Goal: Task Accomplishment & Management: Complete application form

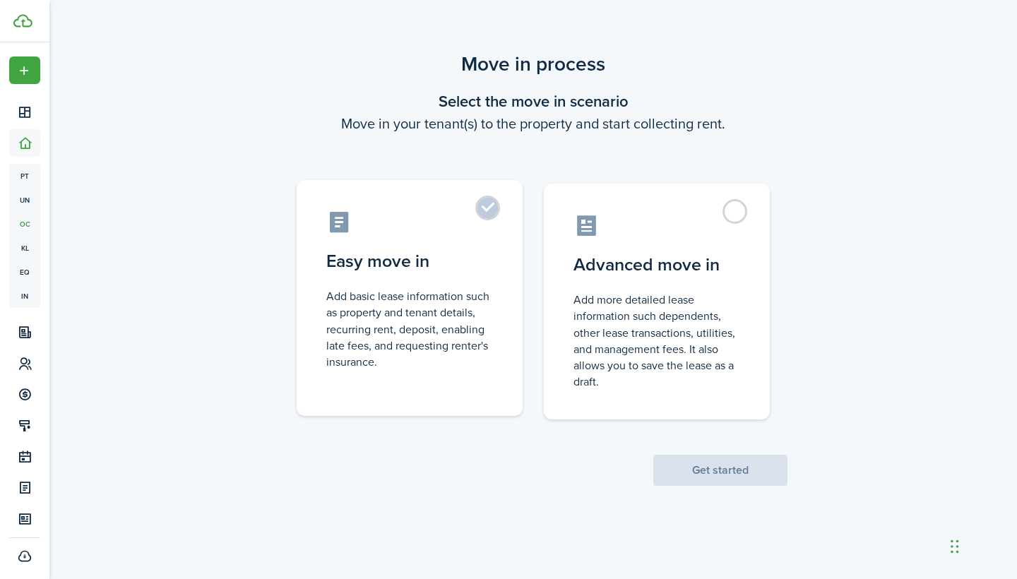
click at [488, 209] on label "Easy move in Add basic lease information such as property and tenant details, r…" at bounding box center [410, 298] width 226 height 236
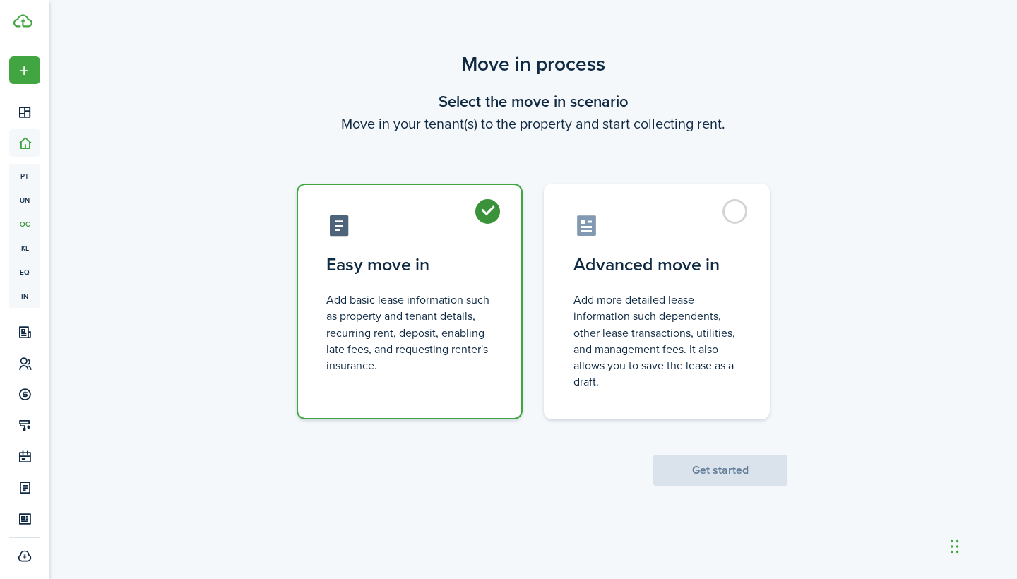
radio input "true"
click at [748, 467] on button "Get started" at bounding box center [720, 470] width 134 height 31
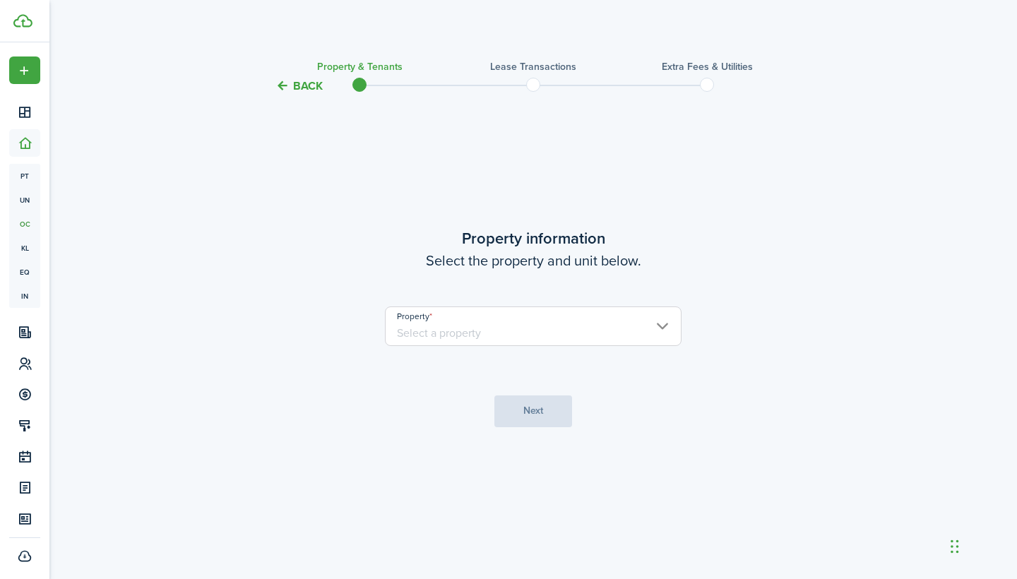
click at [661, 326] on input "Property" at bounding box center [533, 326] width 297 height 40
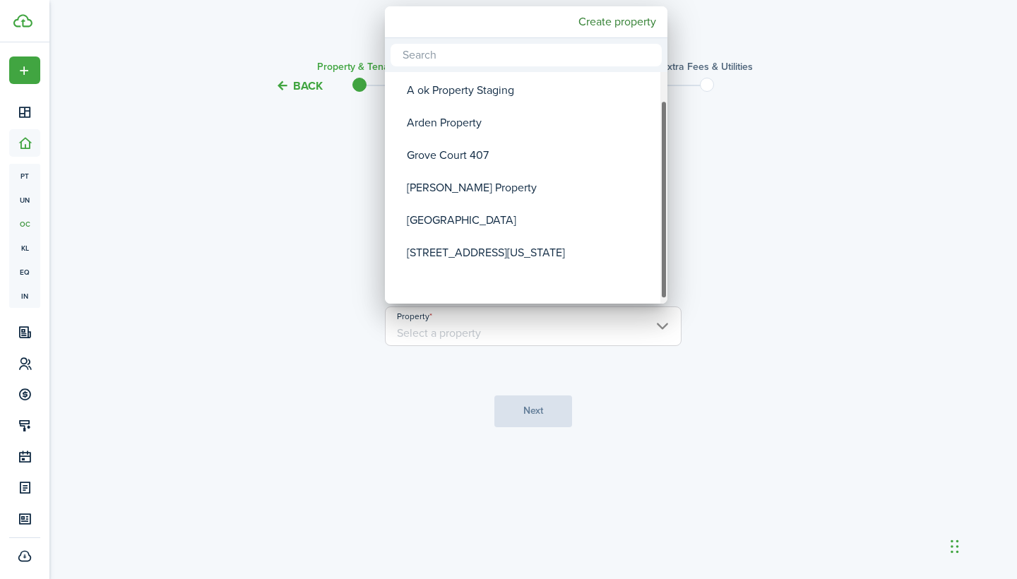
drag, startPoint x: 664, startPoint y: 177, endPoint x: 666, endPoint y: 239, distance: 62.9
click at [666, 239] on div "Property" at bounding box center [663, 199] width 7 height 199
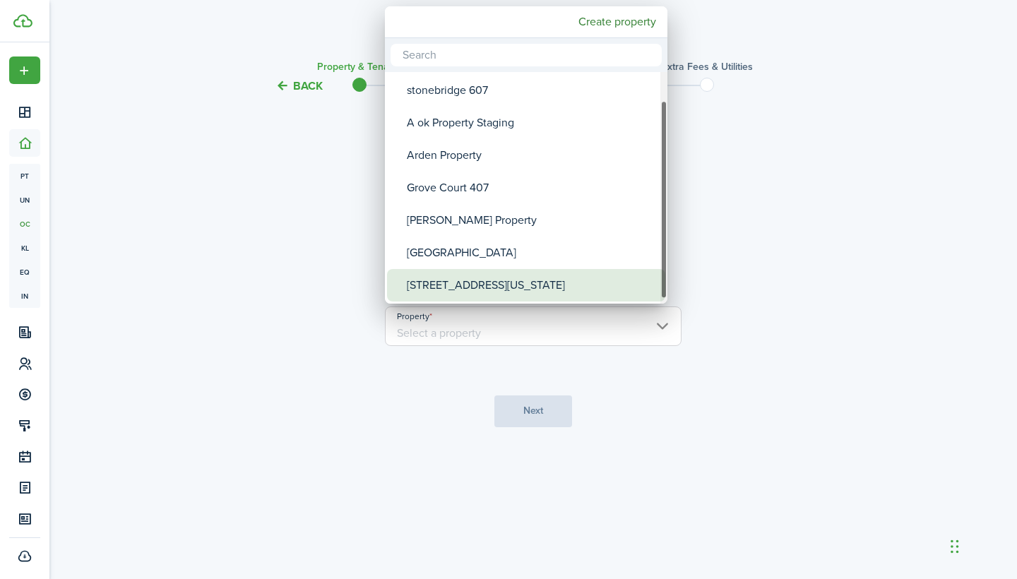
click at [575, 286] on div "[STREET_ADDRESS][US_STATE]" at bounding box center [532, 285] width 250 height 32
type input "[STREET_ADDRESS][US_STATE]"
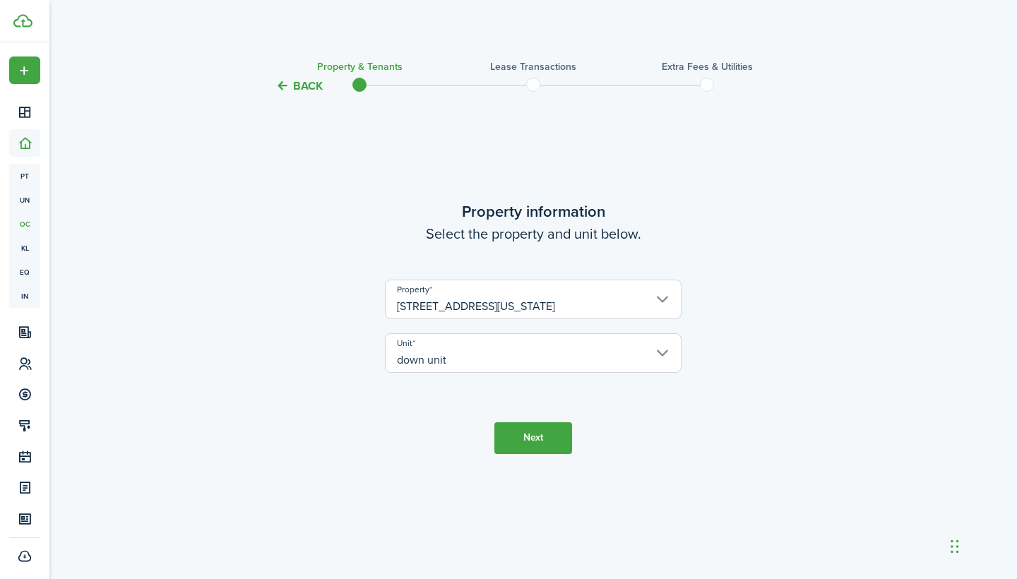
click at [538, 441] on button "Next" at bounding box center [533, 438] width 78 height 32
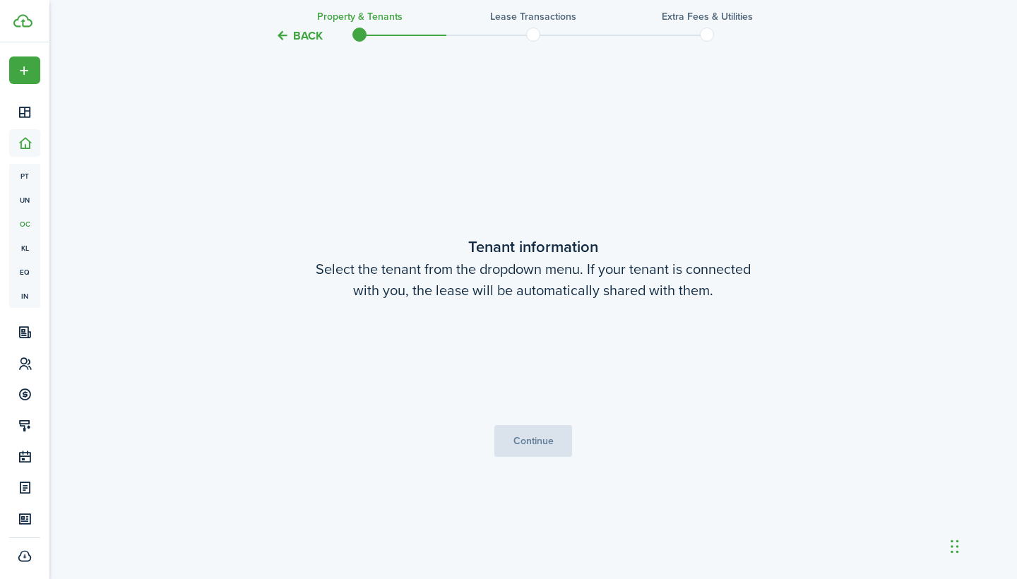
scroll to position [484, 0]
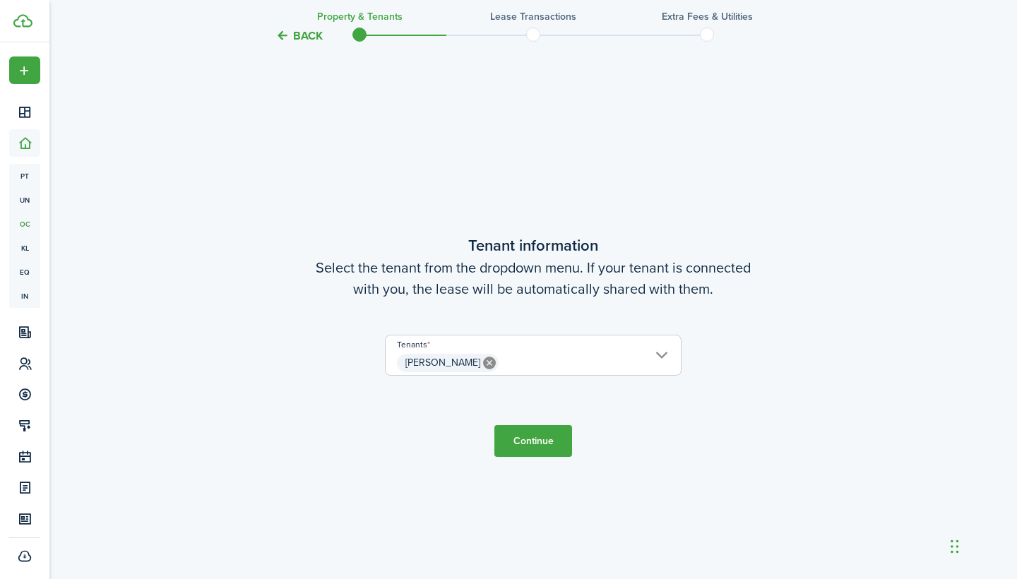
click at [538, 441] on button "Continue" at bounding box center [533, 441] width 78 height 32
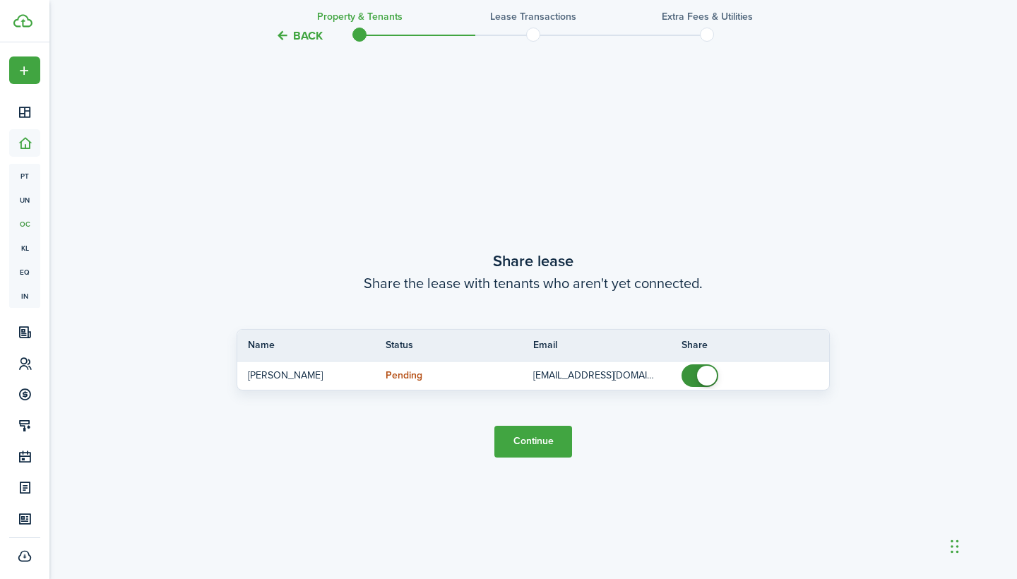
scroll to position [1063, 0]
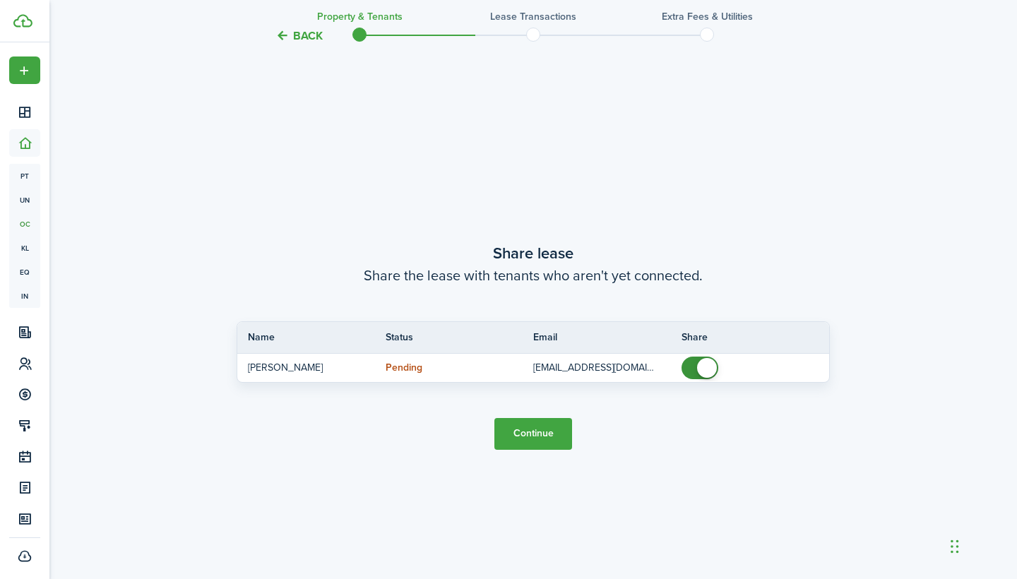
click at [538, 441] on button "Continue" at bounding box center [533, 434] width 78 height 32
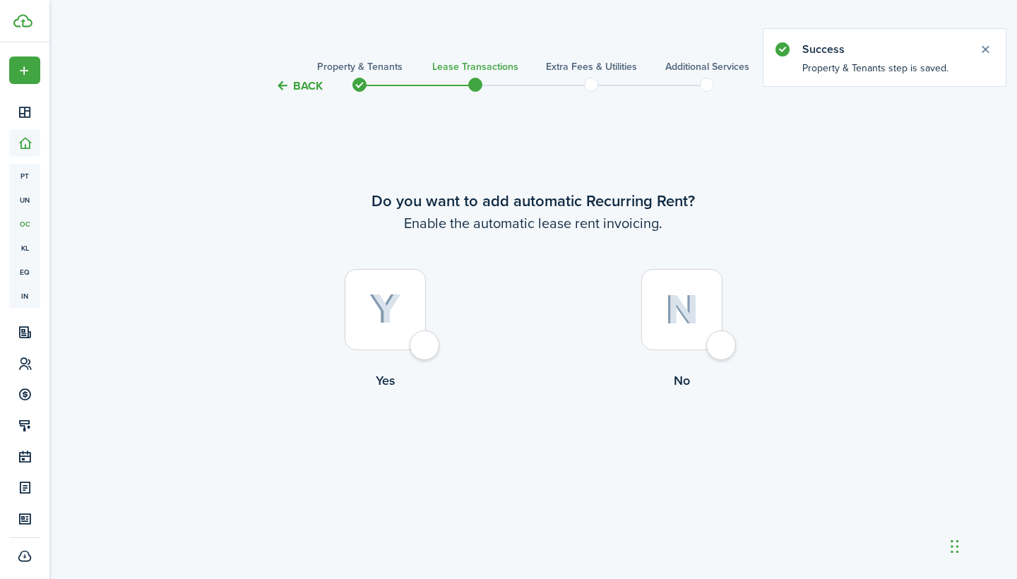
click at [426, 343] on div at bounding box center [385, 309] width 81 height 81
radio input "true"
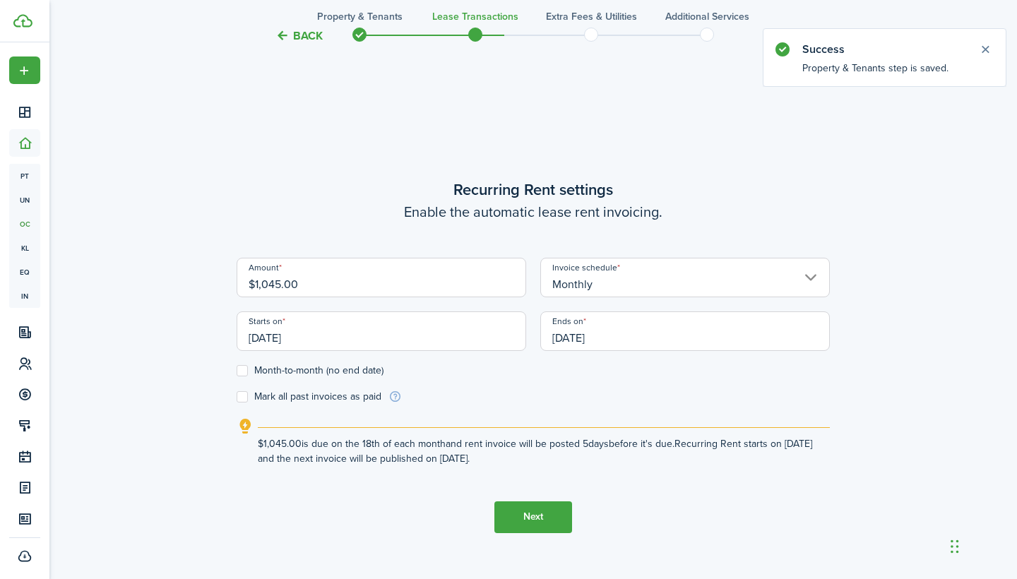
scroll to position [484, 0]
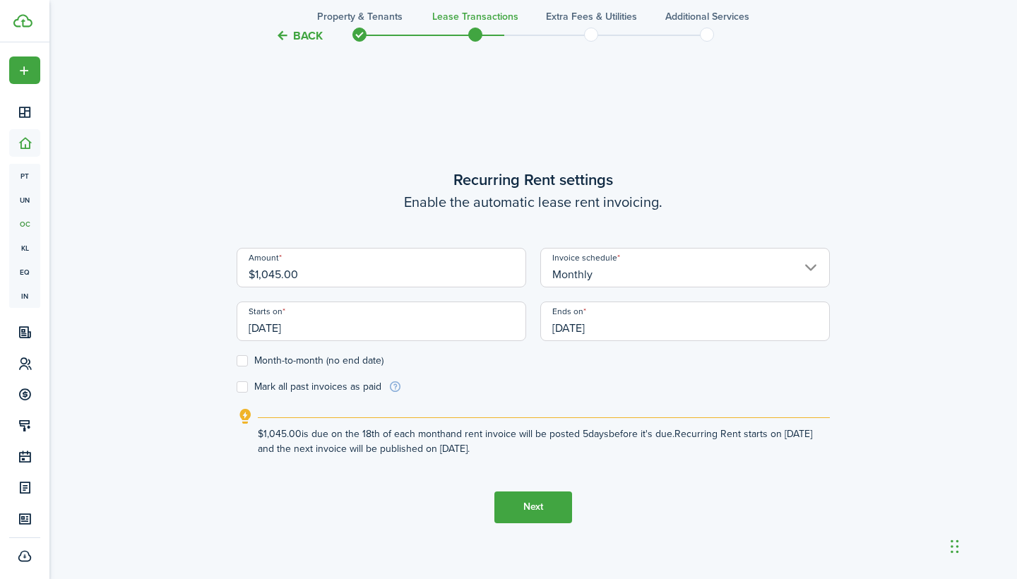
click at [539, 503] on button "Next" at bounding box center [533, 507] width 78 height 32
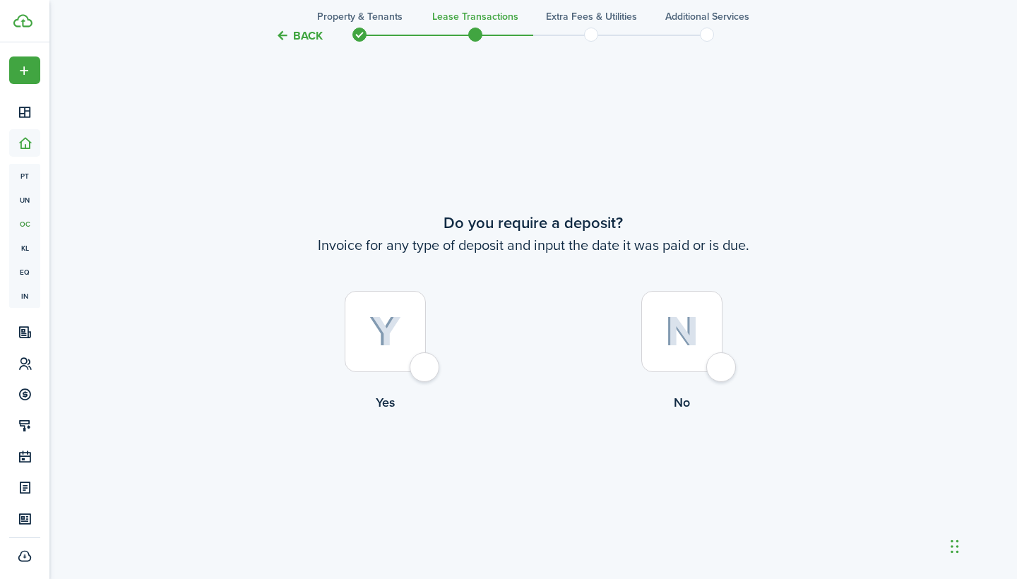
scroll to position [1063, 0]
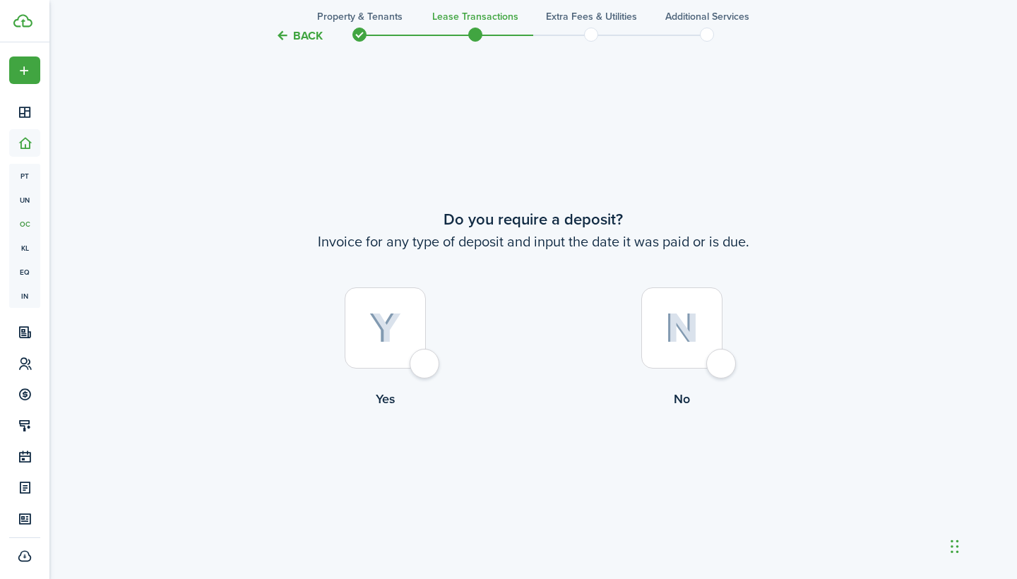
click at [426, 362] on div at bounding box center [385, 327] width 81 height 81
radio input "true"
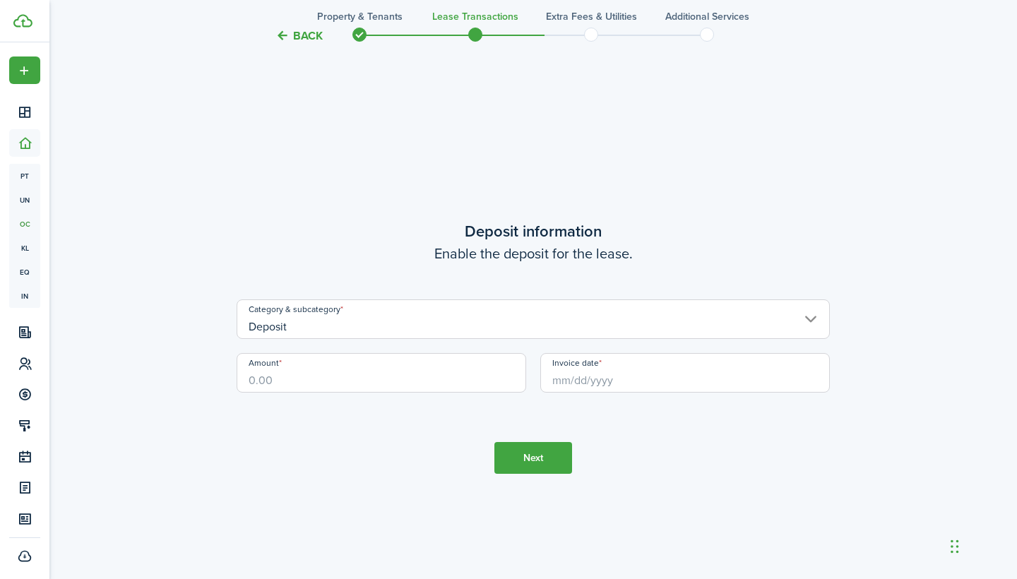
scroll to position [1642, 0]
click at [282, 377] on input "Amount" at bounding box center [382, 372] width 290 height 40
click at [633, 371] on input "Invoice date" at bounding box center [685, 372] width 290 height 40
type input "$1,000.00"
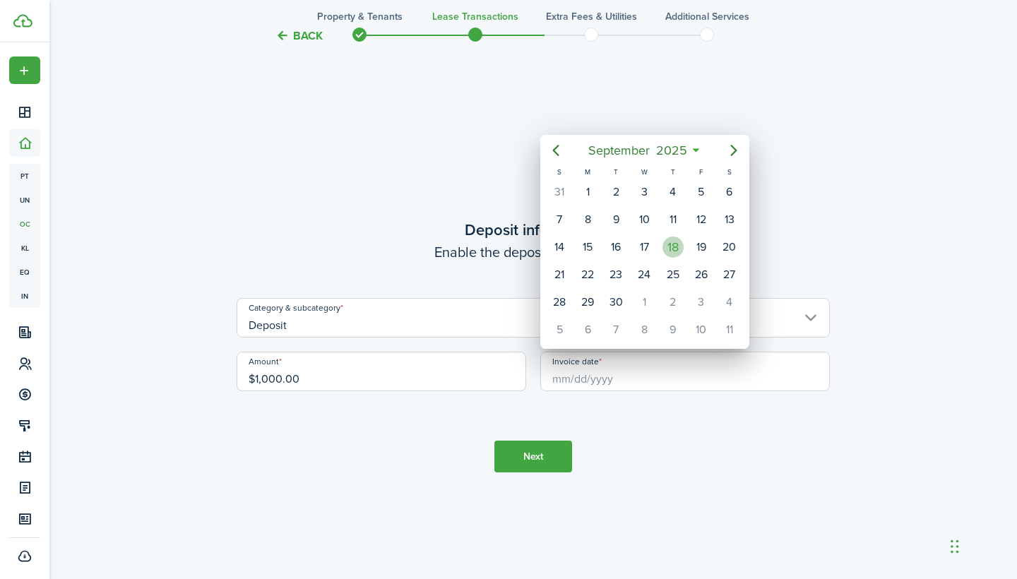
click at [674, 251] on div "18" at bounding box center [672, 247] width 21 height 21
type input "[DATE]"
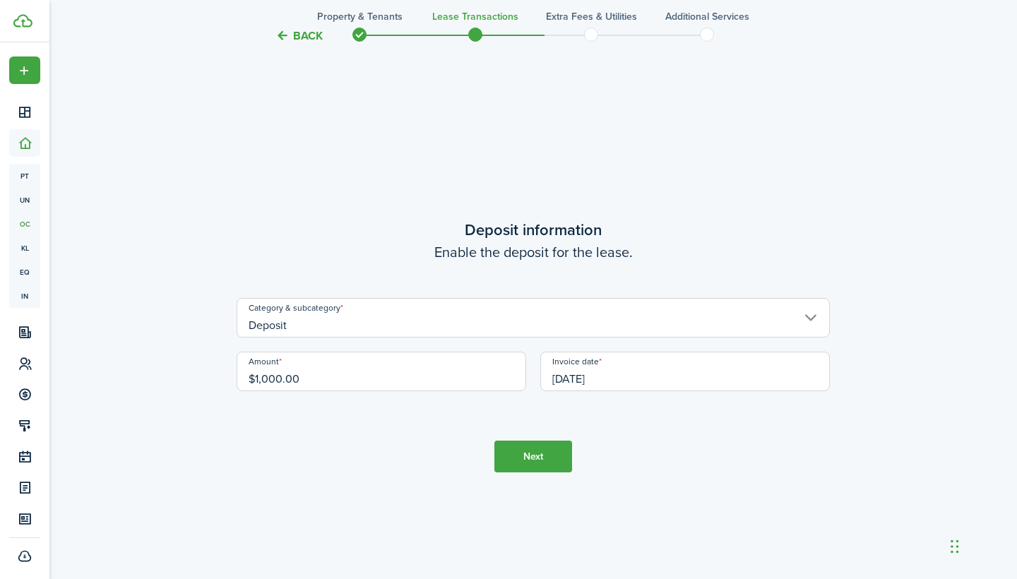
click at [539, 457] on button "Next" at bounding box center [533, 457] width 78 height 32
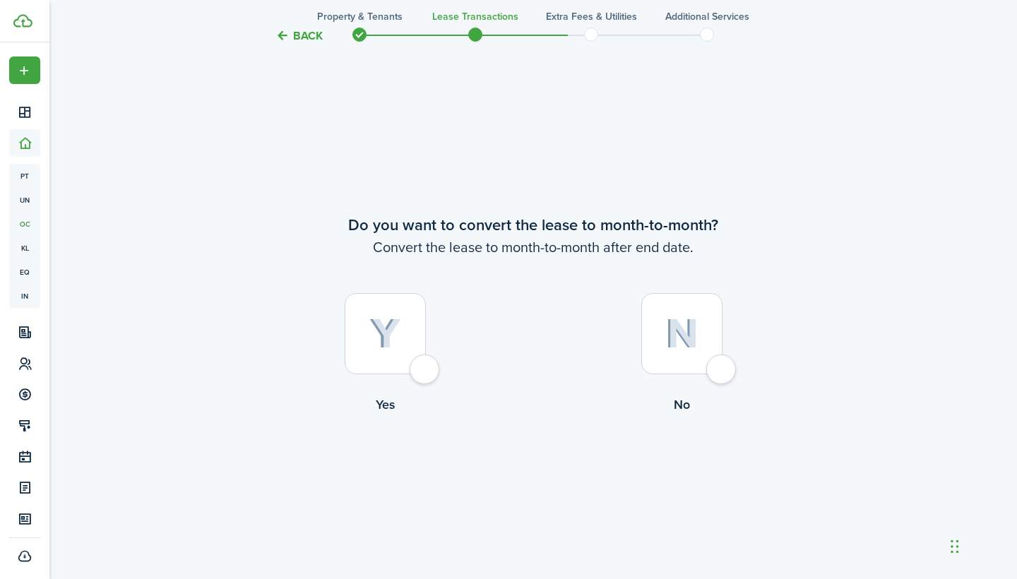
scroll to position [2221, 0]
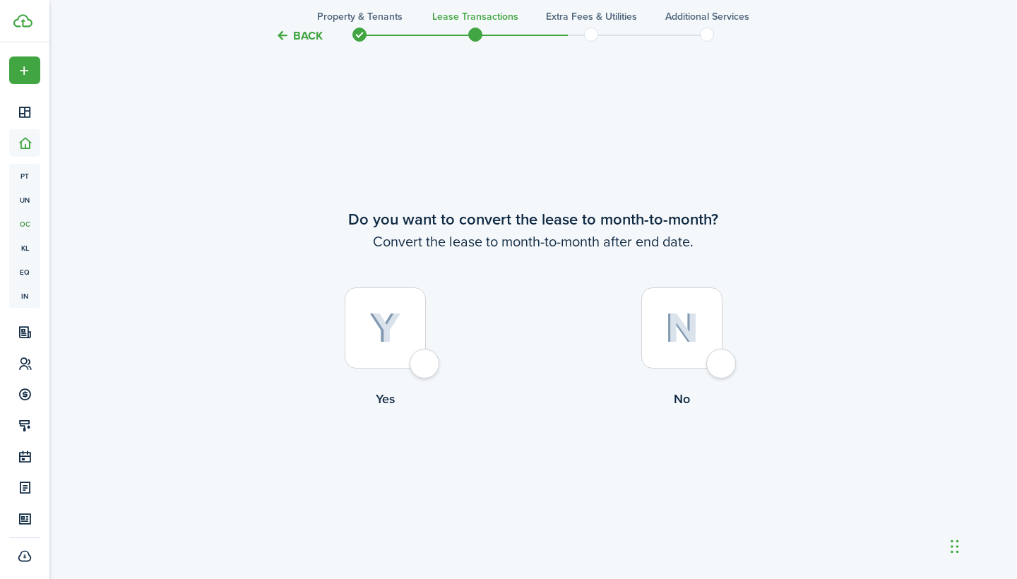
click at [422, 369] on div at bounding box center [385, 327] width 81 height 81
radio input "true"
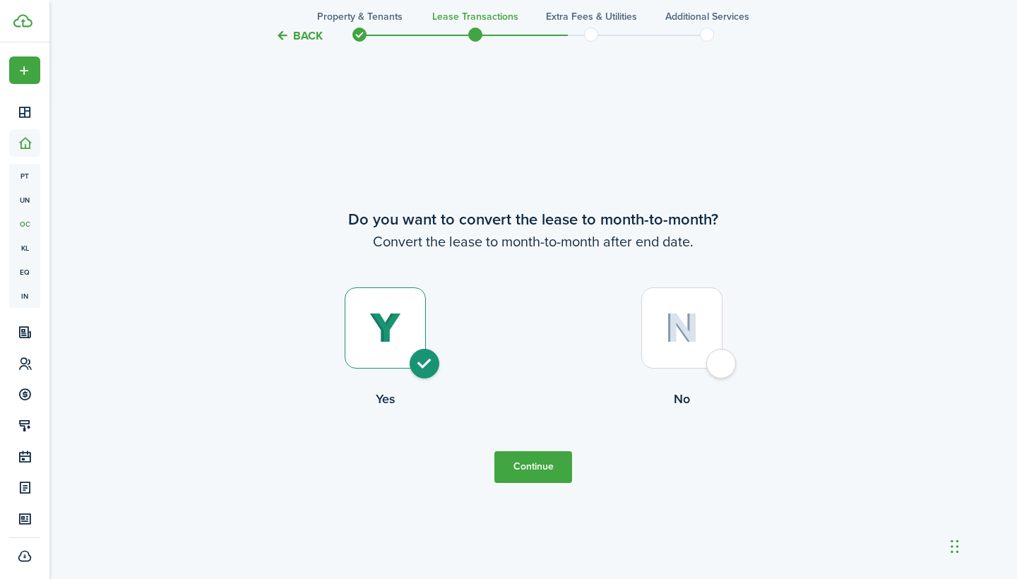
click at [546, 460] on button "Continue" at bounding box center [533, 467] width 78 height 32
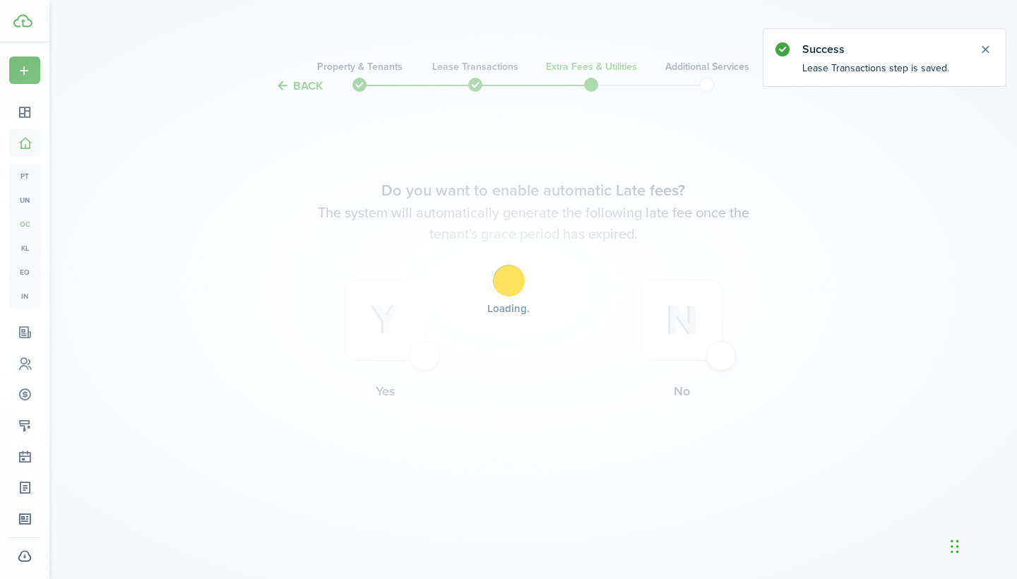
scroll to position [0, 0]
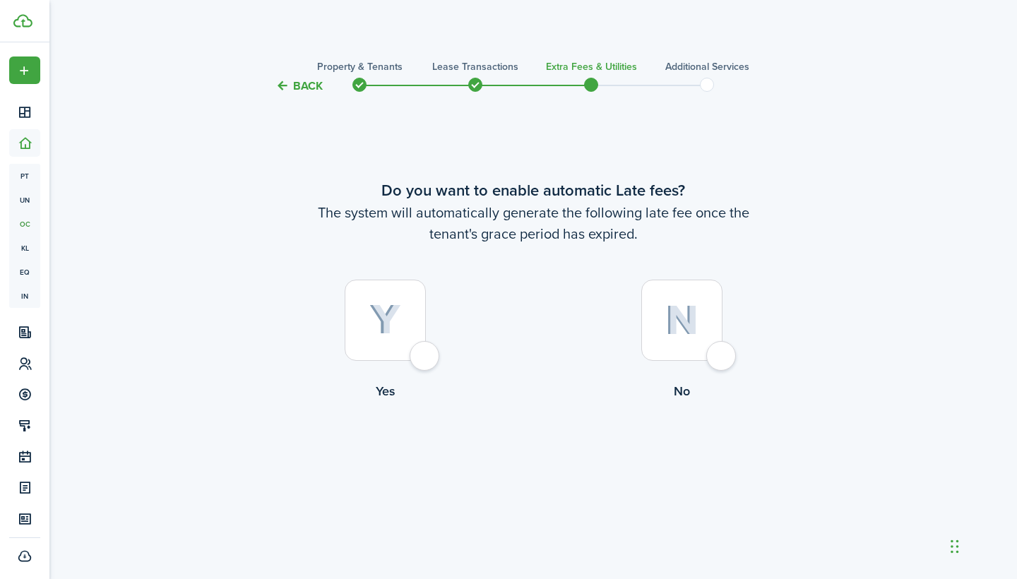
click at [424, 349] on div at bounding box center [385, 320] width 81 height 81
radio input "true"
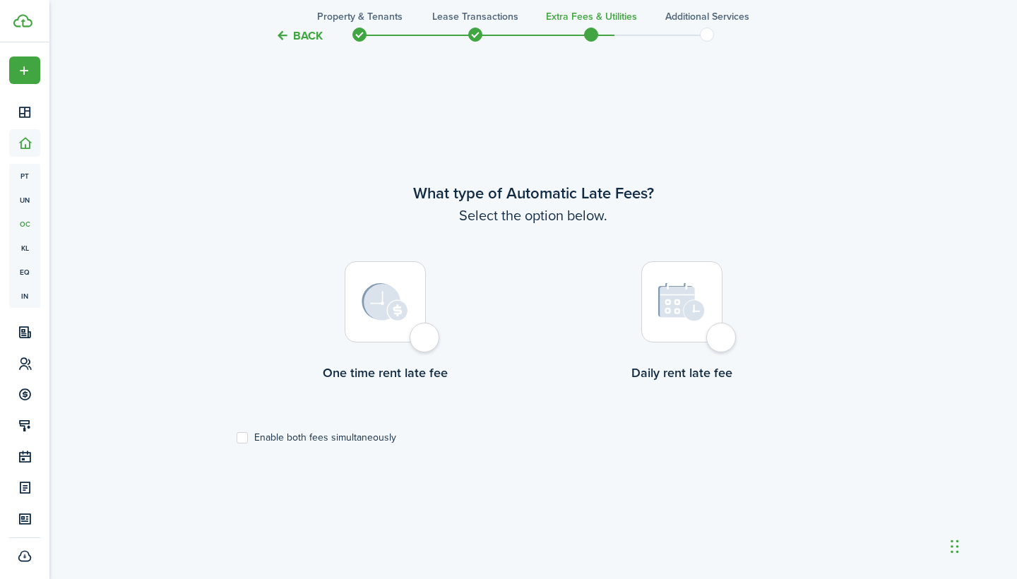
scroll to position [484, 0]
click at [571, 400] on lease-wizard-late-fee-type-choice "What type of Automatic Late Fees? Select the option below. One time rent late f…" at bounding box center [533, 311] width 593 height 261
click at [721, 339] on div at bounding box center [681, 301] width 81 height 81
radio input "true"
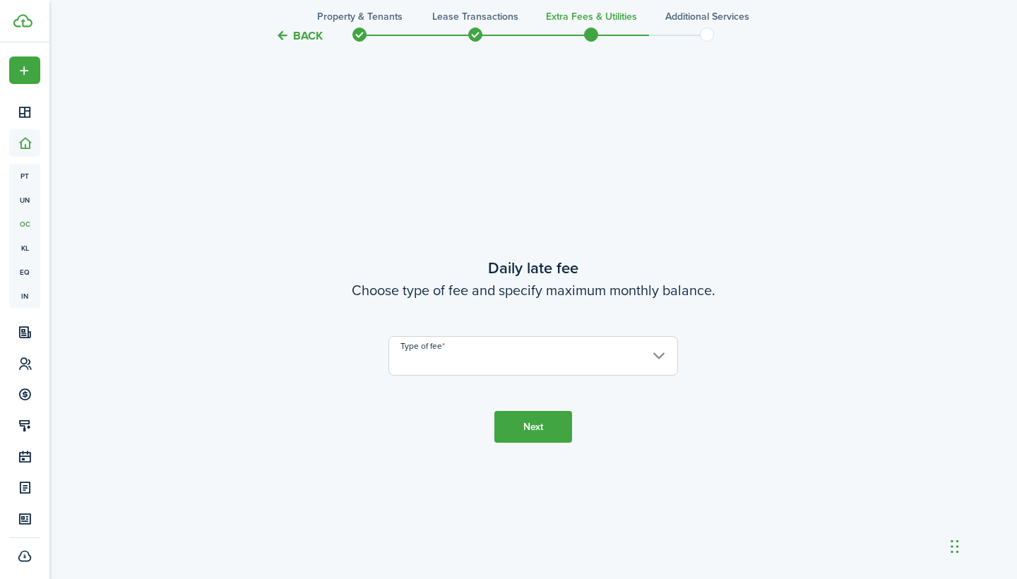
scroll to position [1063, 0]
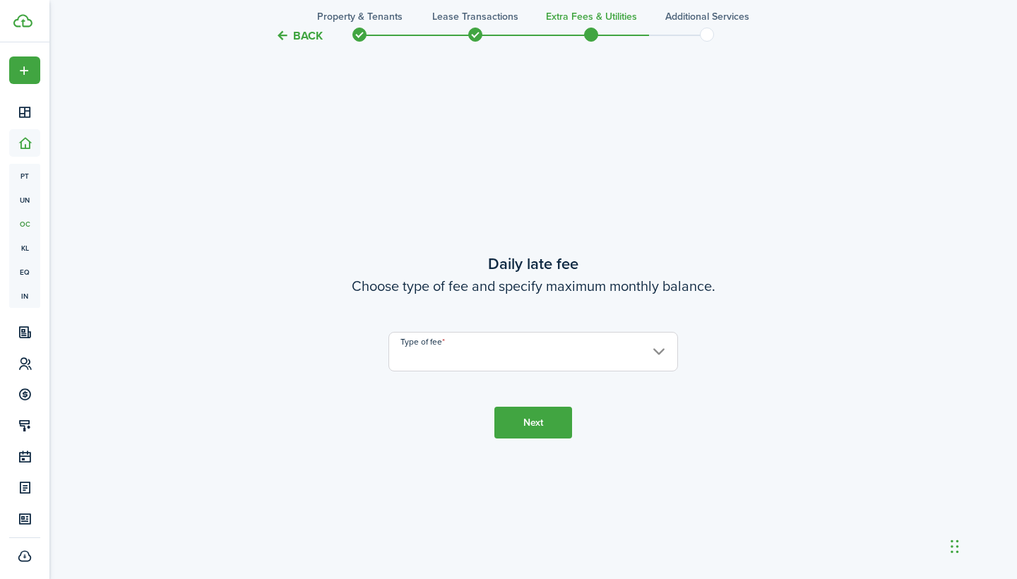
click at [655, 355] on input "Type of fee" at bounding box center [533, 352] width 290 height 40
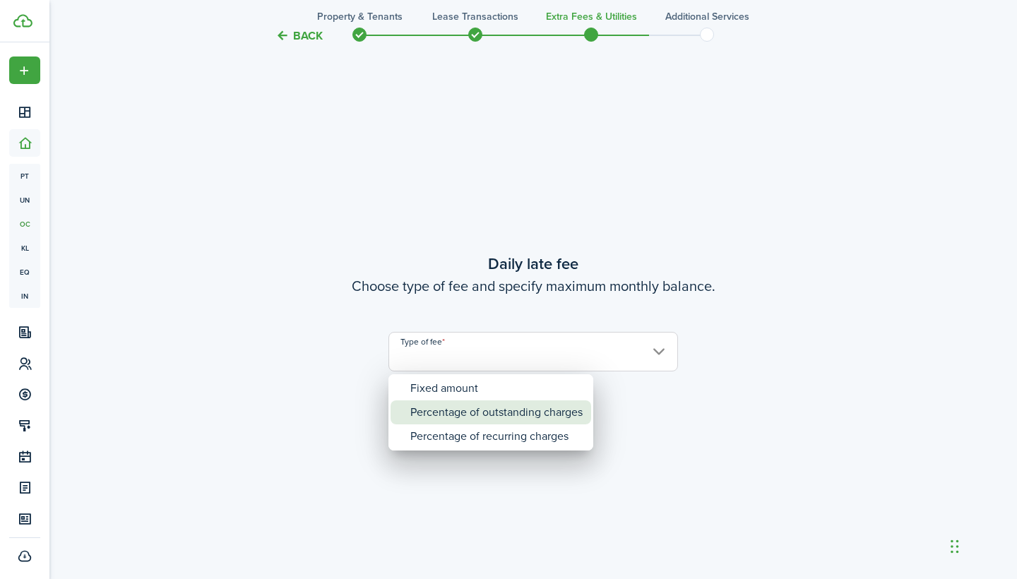
click at [580, 412] on div "Percentage of outstanding charges" at bounding box center [496, 412] width 172 height 24
type input "Percentage of outstanding charges"
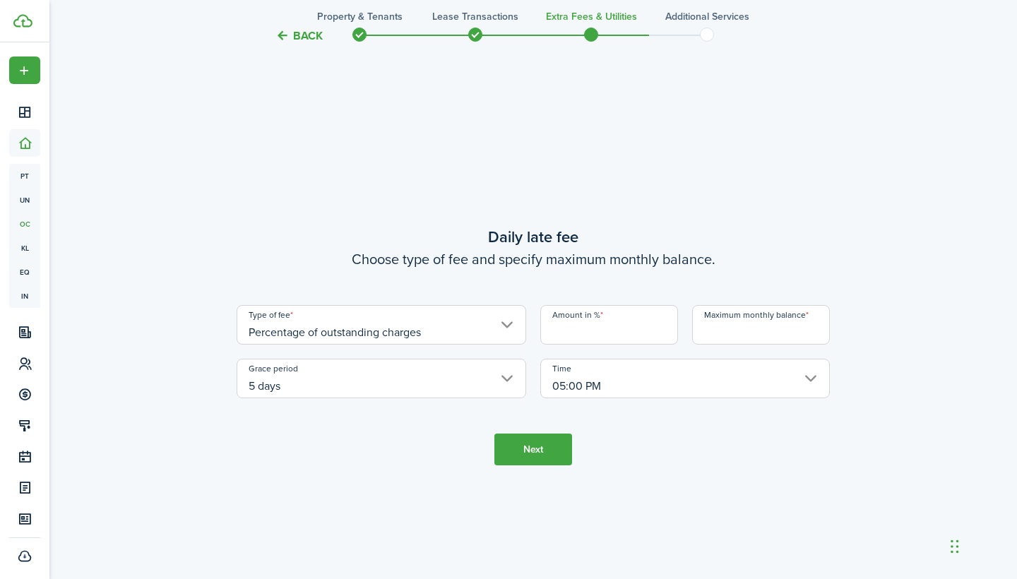
click at [503, 324] on input "Percentage of outstanding charges" at bounding box center [382, 325] width 290 height 40
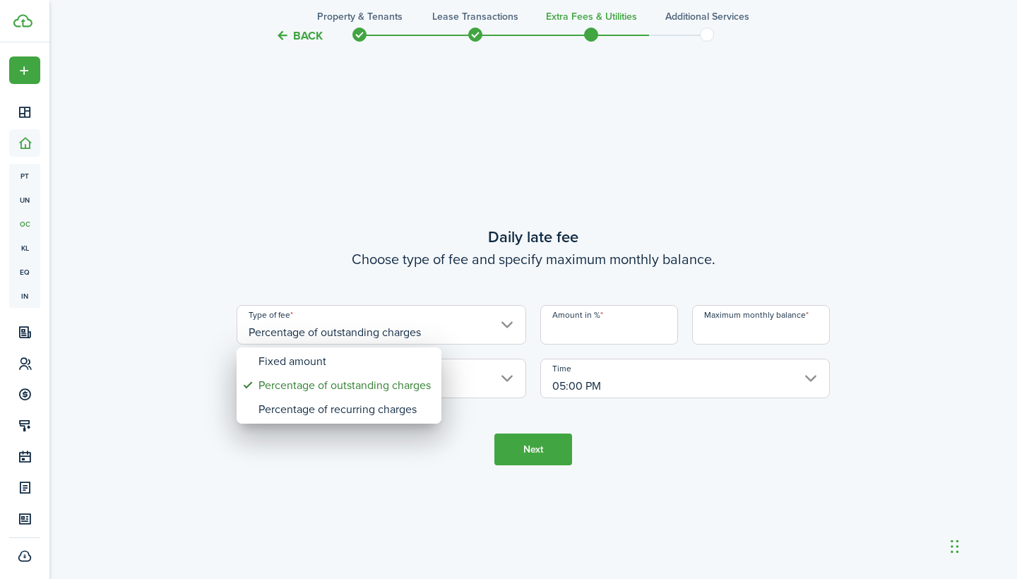
click at [599, 333] on div at bounding box center [508, 289] width 1243 height 805
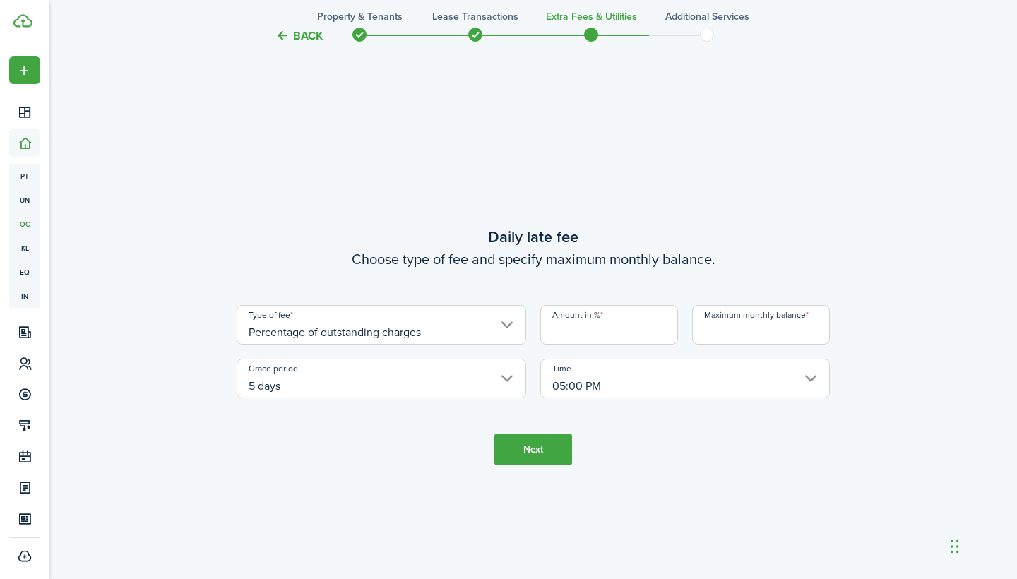
click at [595, 323] on input "Amount in %" at bounding box center [609, 325] width 138 height 40
type input "100"
click at [765, 333] on input "Maximum monthly balance" at bounding box center [761, 325] width 138 height 40
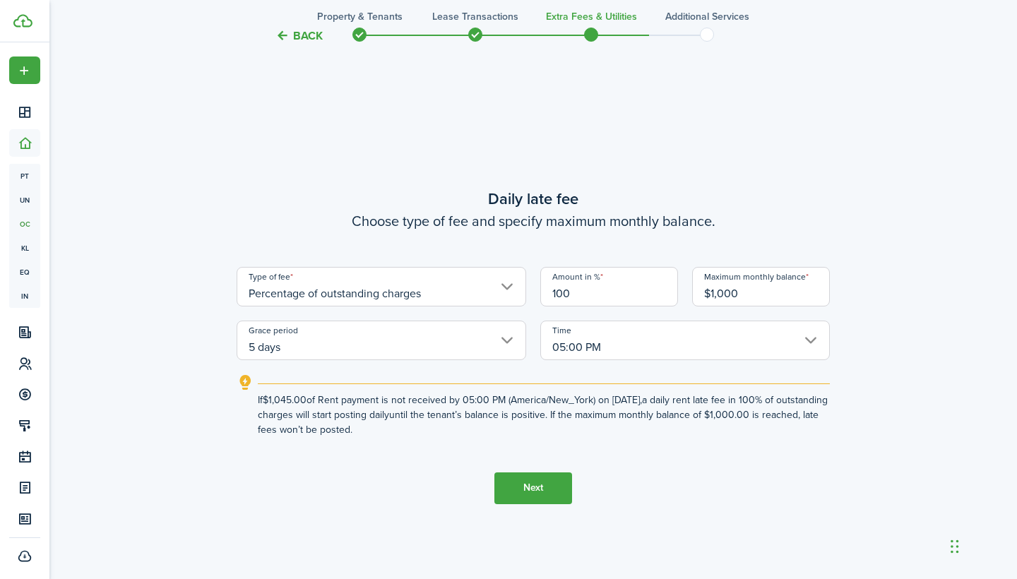
type input "$1,000.00"
click at [542, 490] on button "Next" at bounding box center [533, 488] width 78 height 32
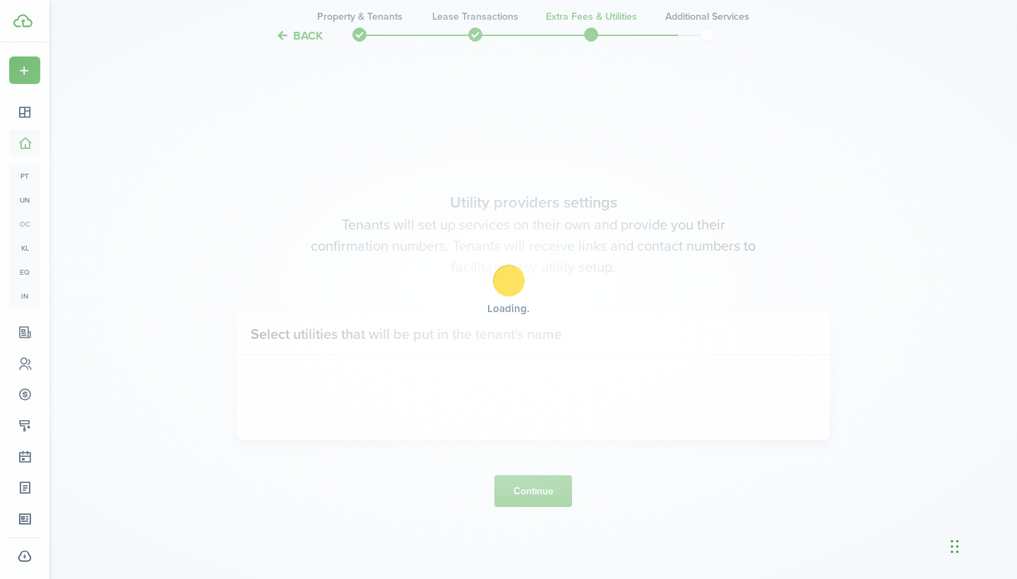
scroll to position [1642, 0]
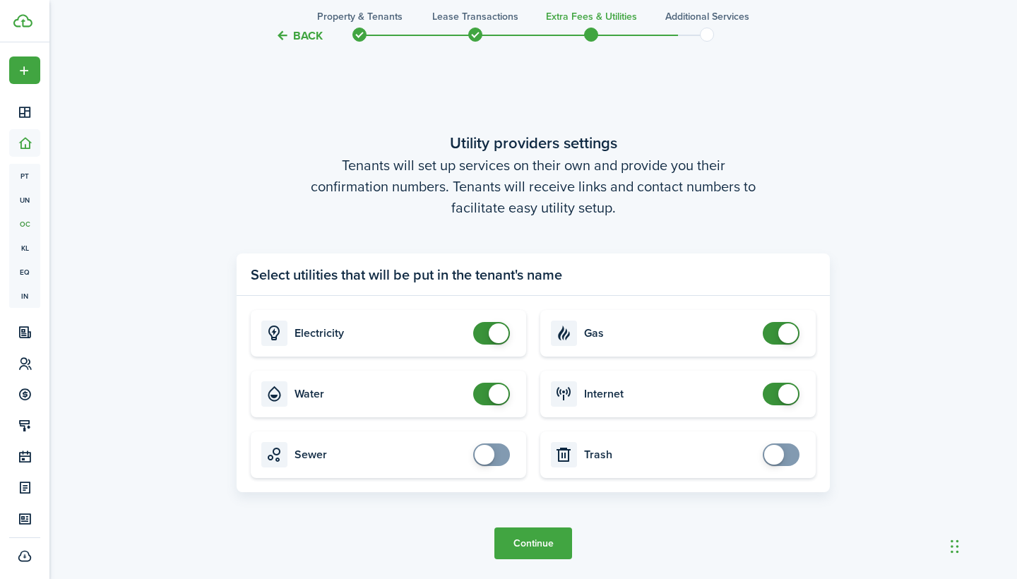
click at [531, 547] on button "Continue" at bounding box center [533, 543] width 78 height 32
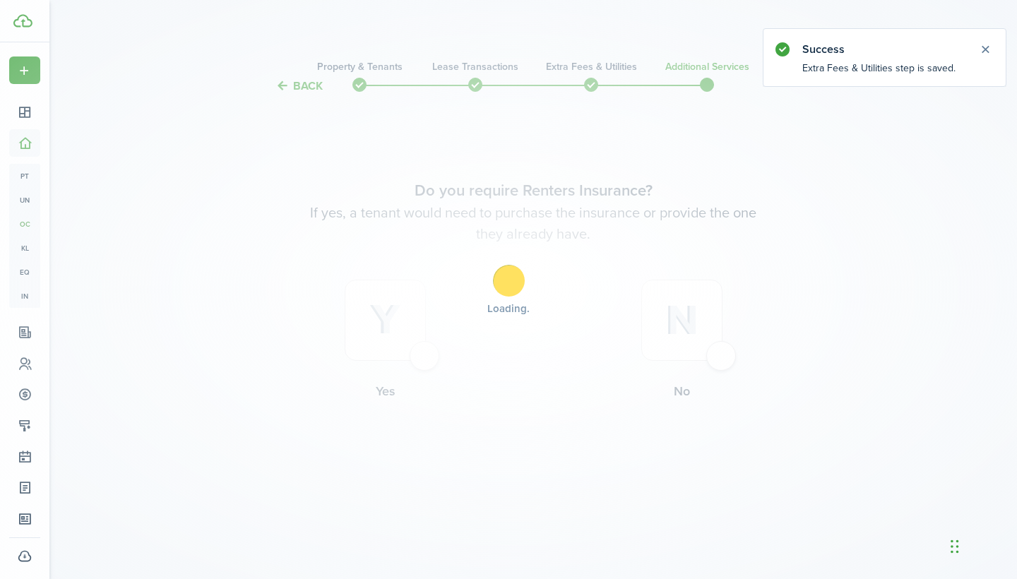
scroll to position [0, 0]
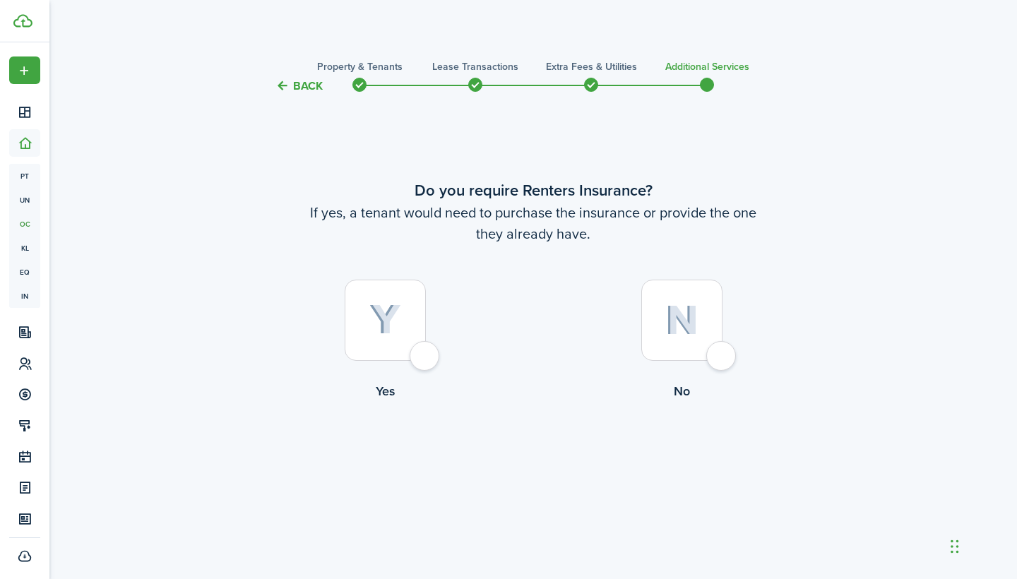
click at [722, 357] on div at bounding box center [681, 320] width 81 height 81
radio input "true"
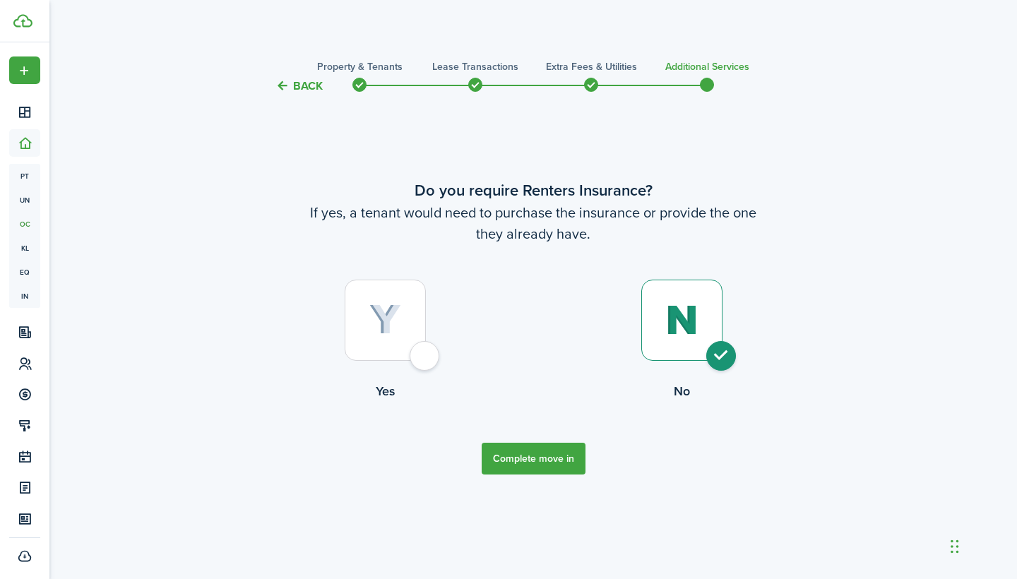
click at [547, 459] on button "Complete move in" at bounding box center [534, 459] width 104 height 32
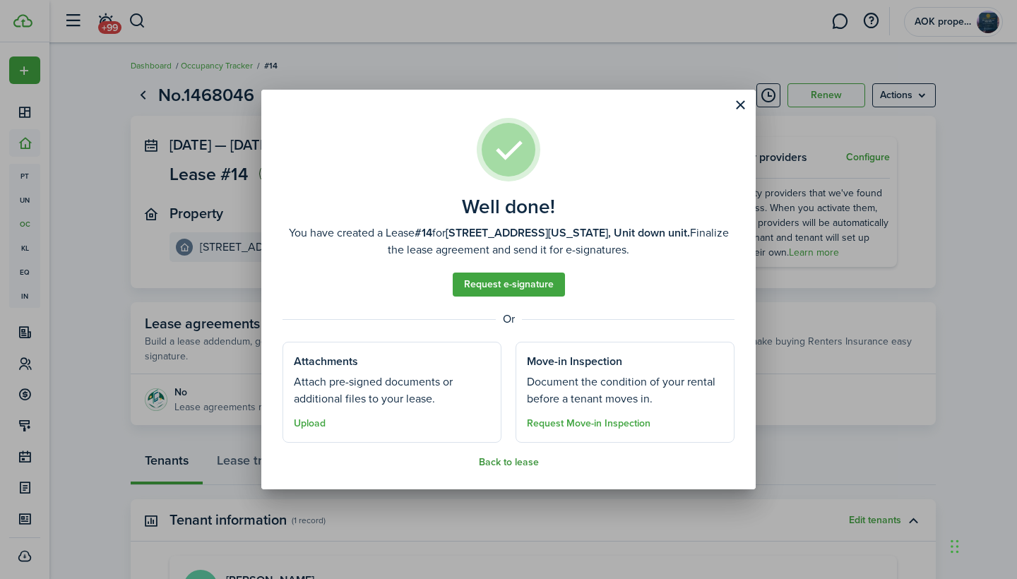
click at [518, 463] on button "Back to lease" at bounding box center [509, 462] width 60 height 11
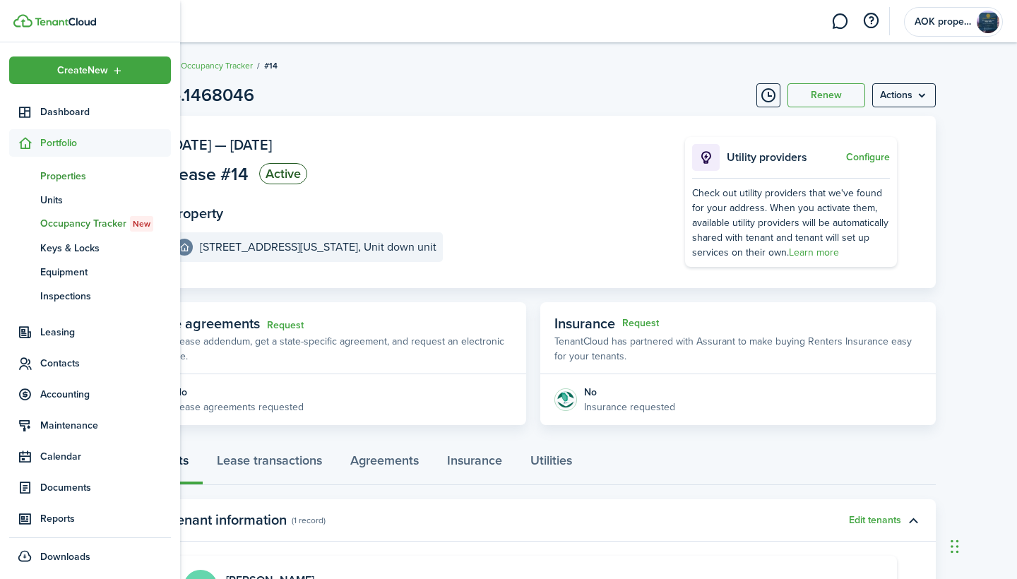
click at [50, 177] on span "Properties" at bounding box center [105, 176] width 131 height 15
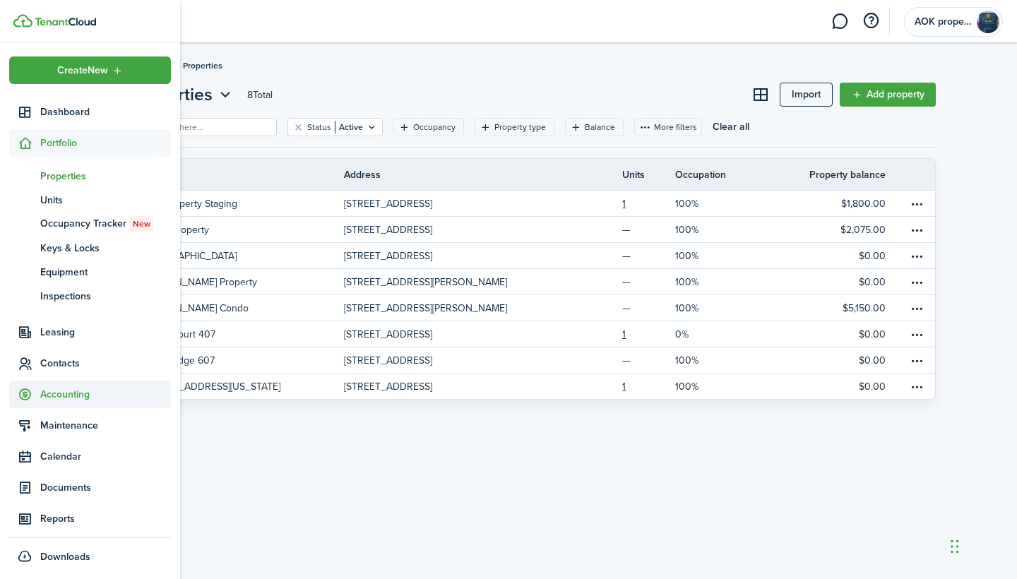
click at [74, 393] on span "Accounting" at bounding box center [105, 394] width 131 height 15
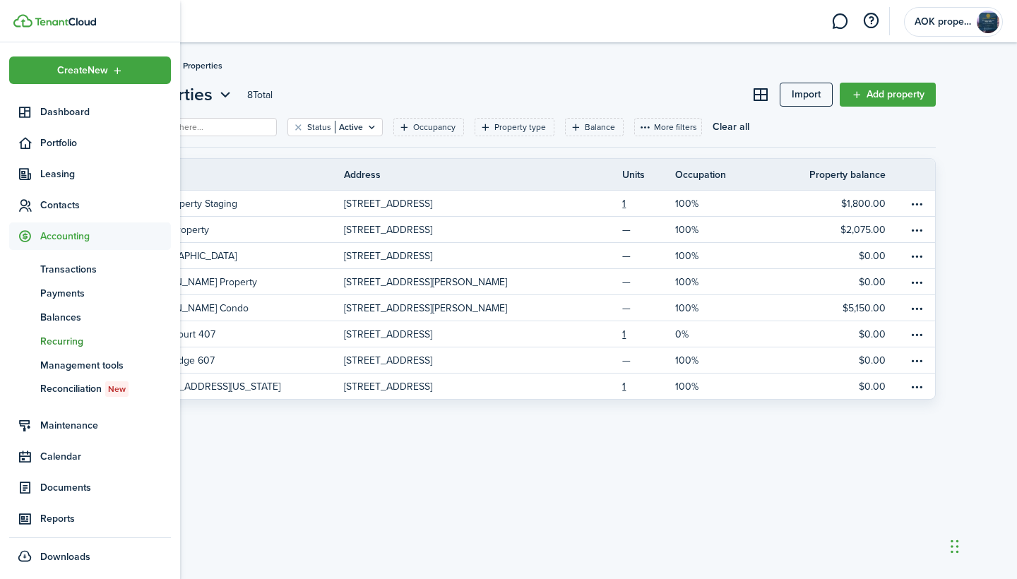
click at [68, 344] on span "Recurring" at bounding box center [105, 341] width 131 height 15
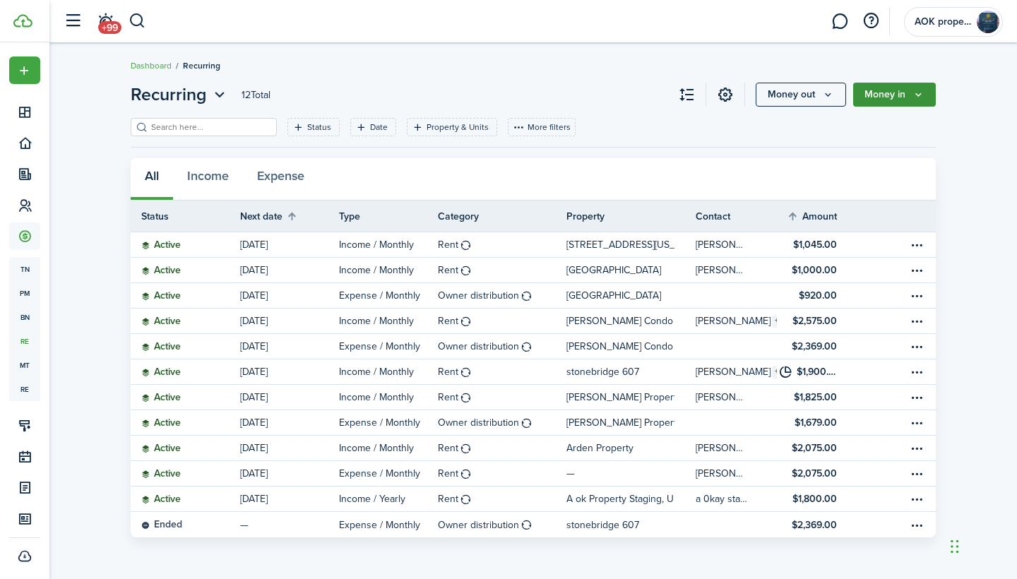
click at [924, 91] on icon "Money in" at bounding box center [918, 94] width 12 height 11
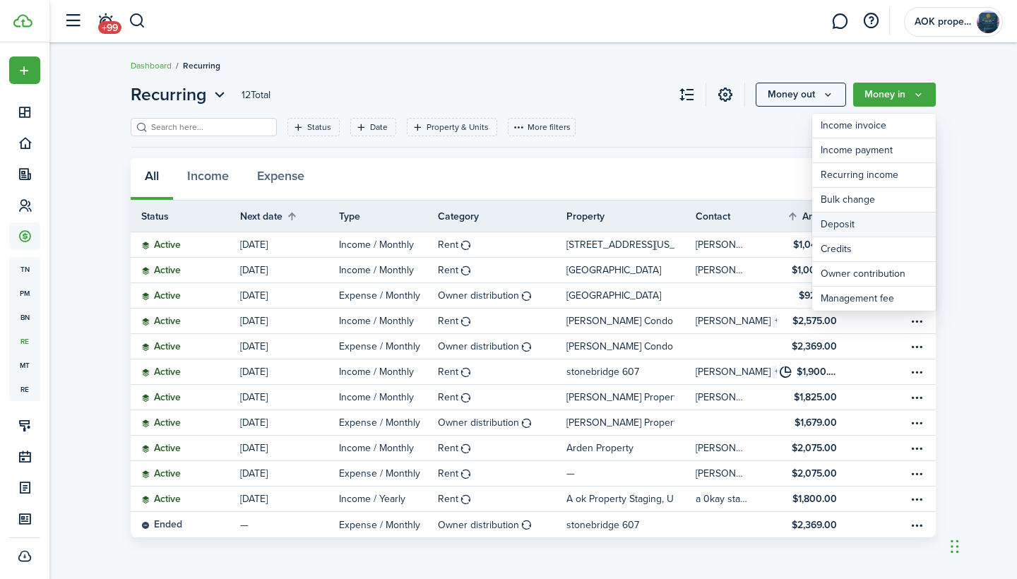
click at [845, 219] on link "Deposit" at bounding box center [874, 225] width 124 height 25
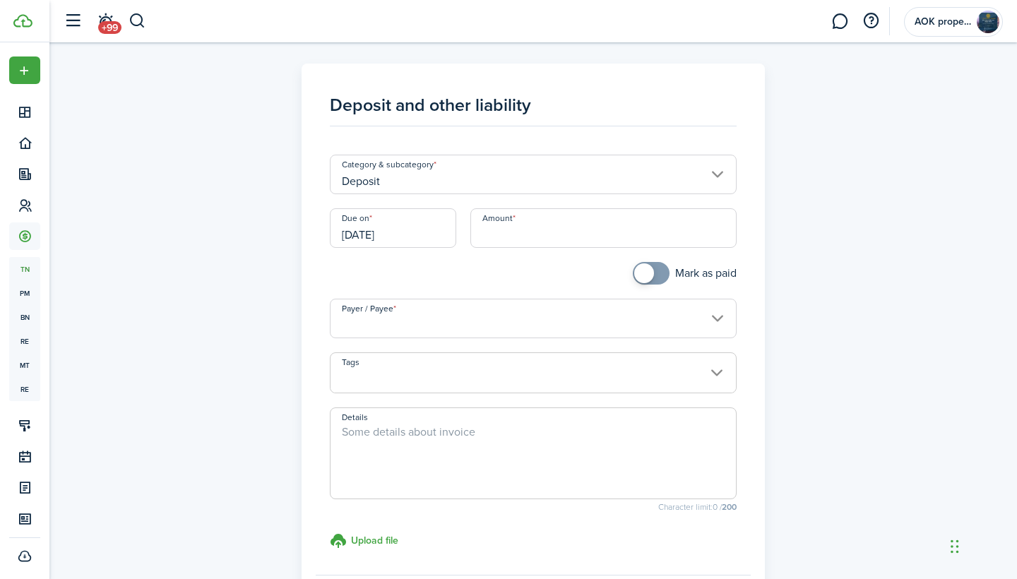
click at [717, 171] on input "Deposit" at bounding box center [533, 175] width 407 height 40
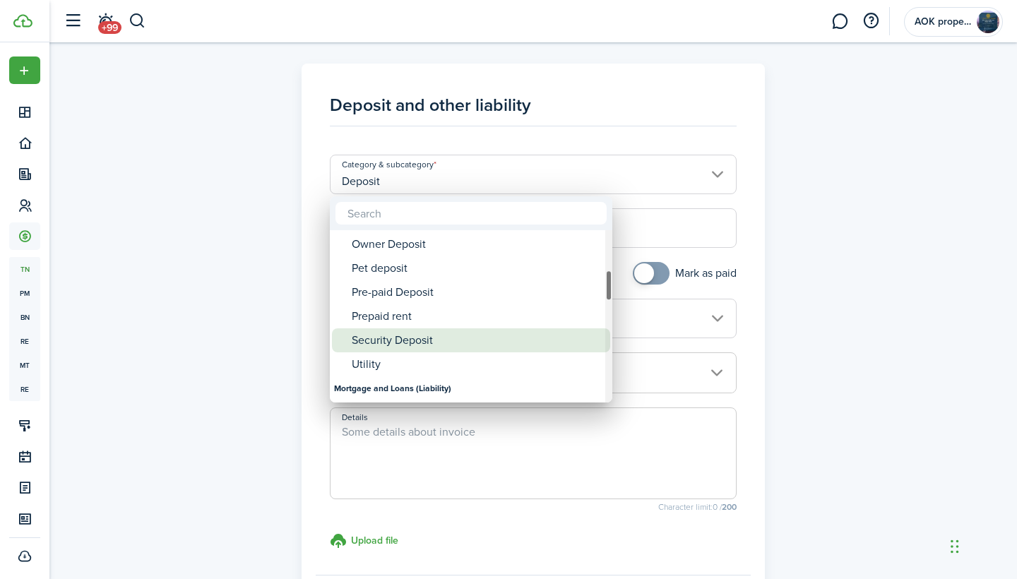
click at [436, 338] on div "Security Deposit" at bounding box center [477, 340] width 250 height 24
type input "Deposit / Security Deposit"
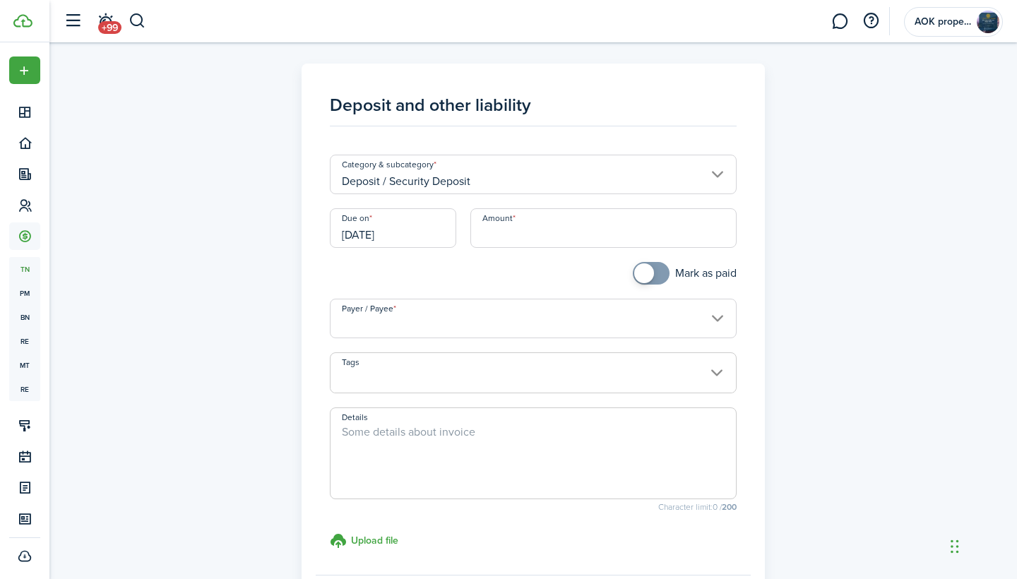
click at [532, 224] on input "Amount" at bounding box center [603, 228] width 267 height 40
click at [711, 316] on input "Payer / Payee" at bounding box center [533, 319] width 407 height 40
type input "$1,000.00"
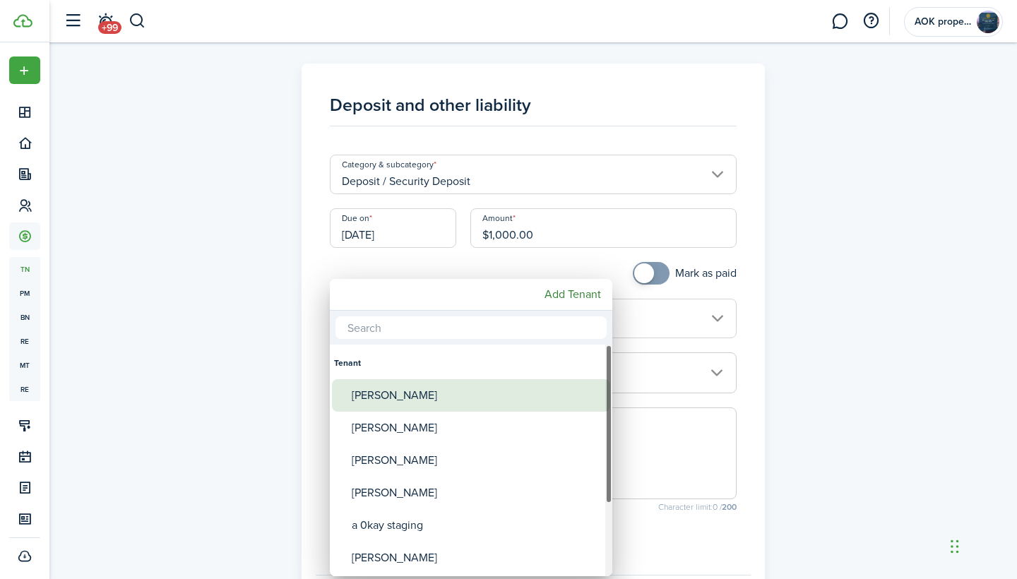
click at [515, 398] on div "[PERSON_NAME]" at bounding box center [477, 395] width 250 height 32
type input "[PERSON_NAME]"
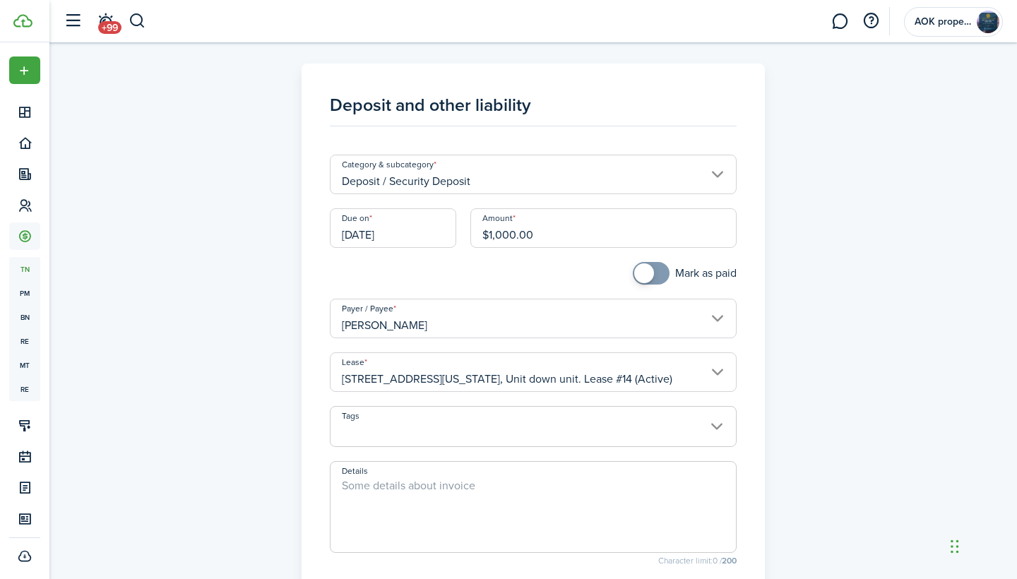
click at [724, 427] on span at bounding box center [533, 434] width 406 height 24
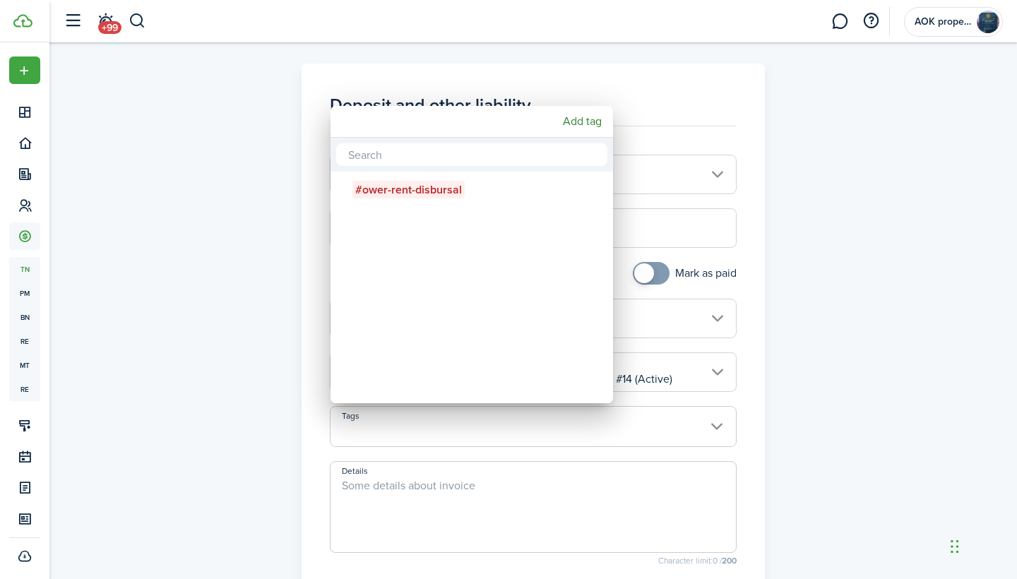
click at [724, 427] on div at bounding box center [508, 289] width 1243 height 805
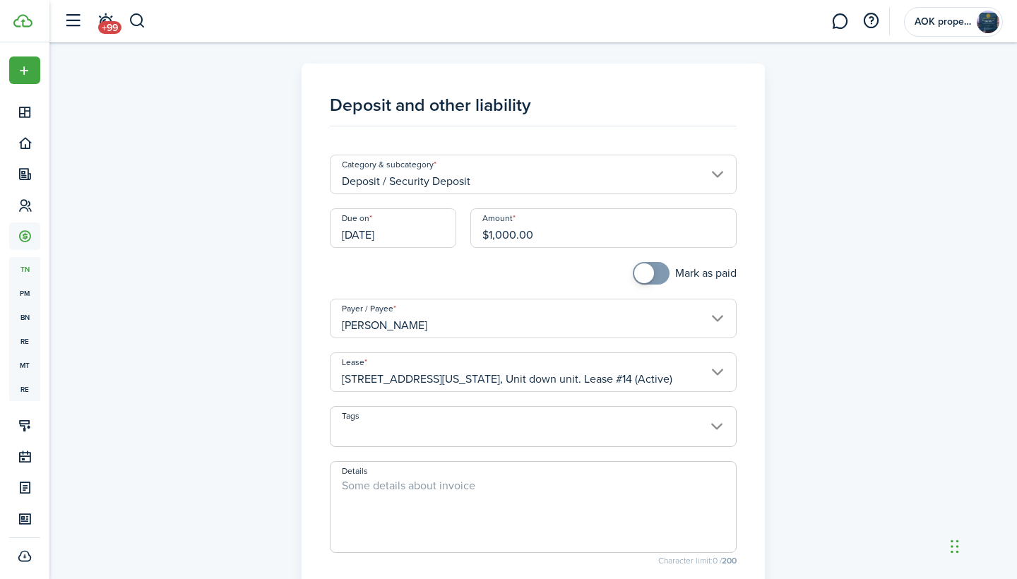
click at [347, 484] on textarea "Details" at bounding box center [533, 511] width 406 height 68
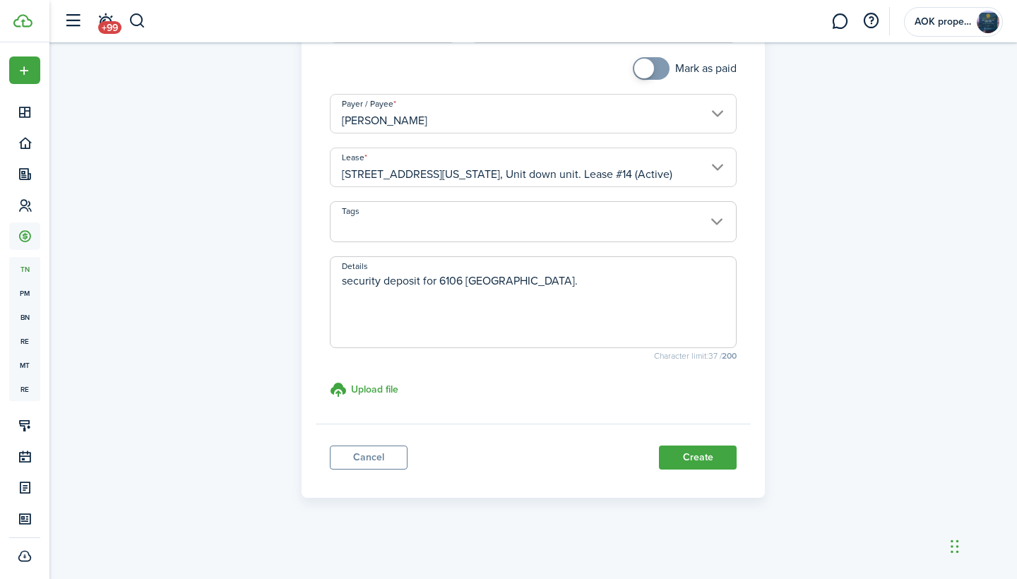
scroll to position [204, 0]
type textarea "security deposit for 6106 [GEOGRAPHIC_DATA]."
click at [695, 456] on button "Create" at bounding box center [698, 458] width 78 height 24
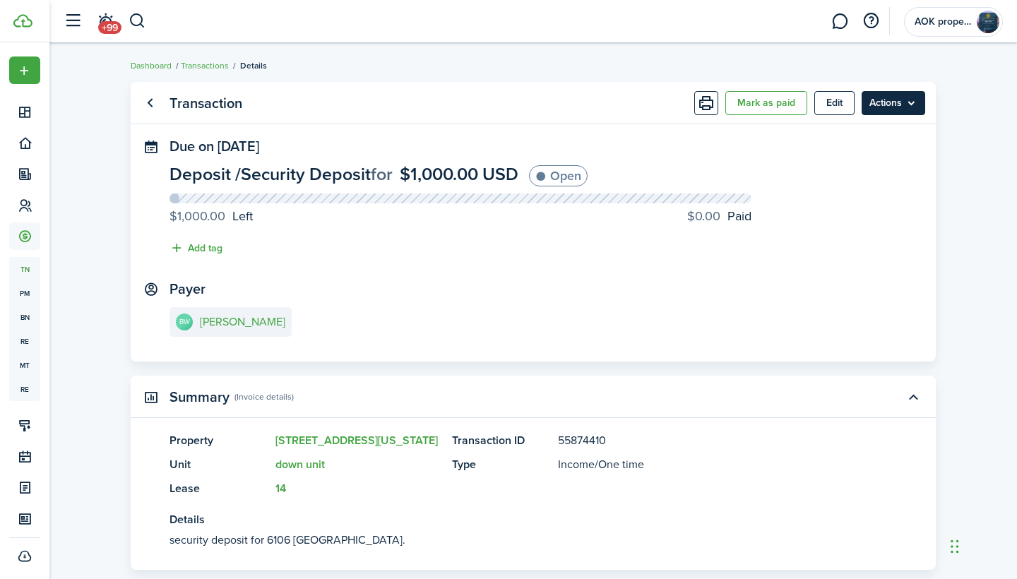
click at [914, 100] on menu-btn "Actions" at bounding box center [893, 103] width 64 height 24
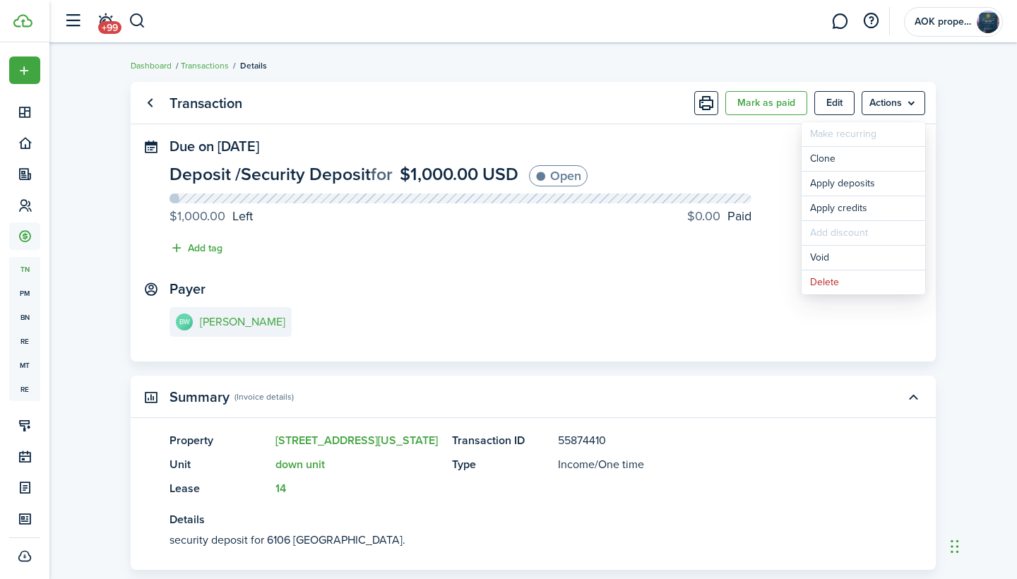
click at [865, 430] on panel-main-accordion "Summary (Invoice details) Property [STREET_ADDRESS][US_STATE] Unit down unit Le…" at bounding box center [533, 473] width 805 height 194
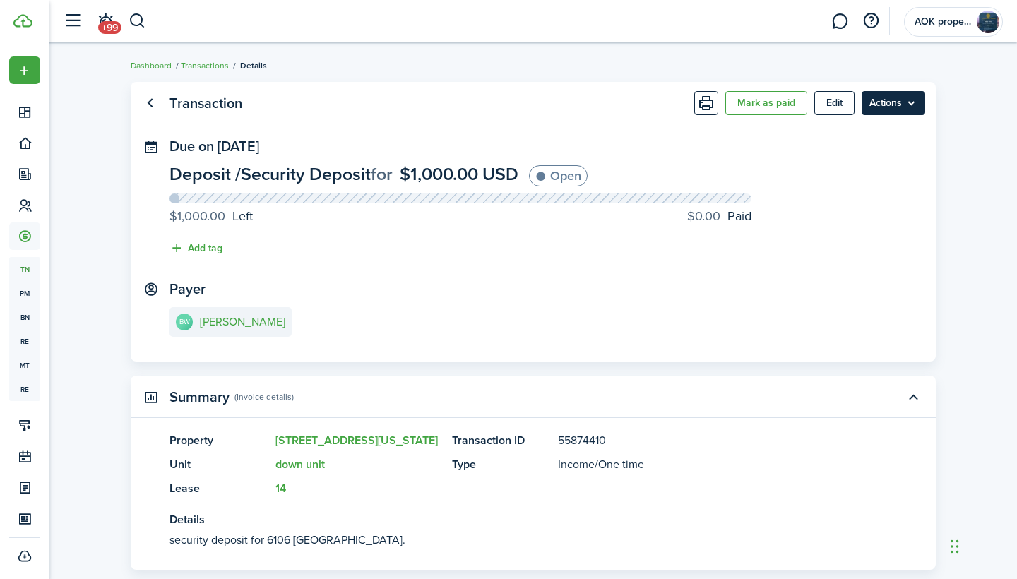
click at [908, 100] on menu-btn "Actions" at bounding box center [893, 103] width 64 height 24
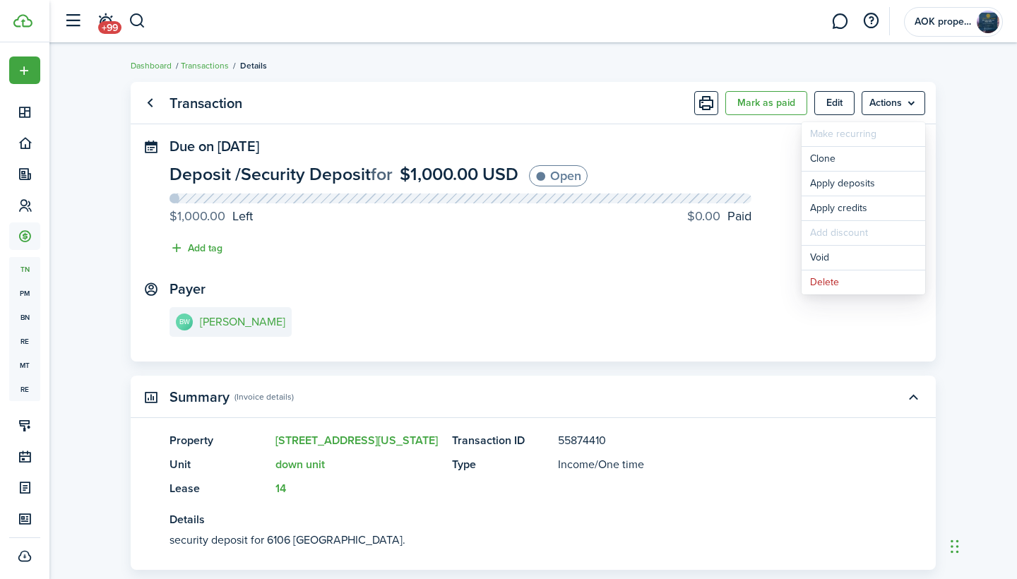
click at [812, 449] on panel-main-list "Transaction ID 55874410 Type Income / One time" at bounding box center [653, 452] width 402 height 41
